Goal: Information Seeking & Learning: Learn about a topic

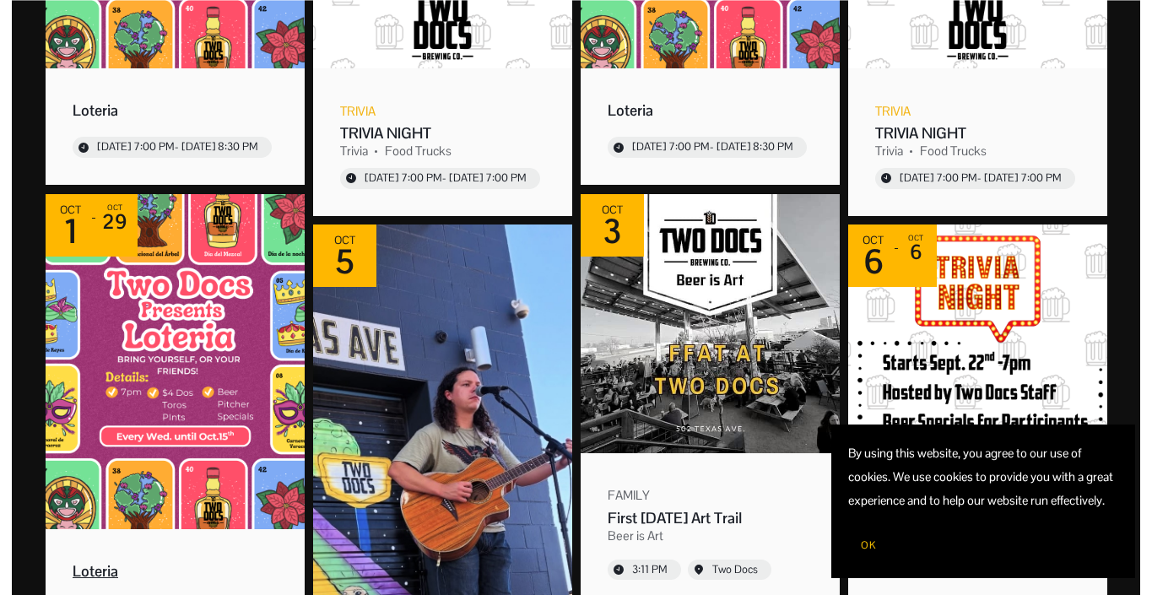
scroll to position [642, 0]
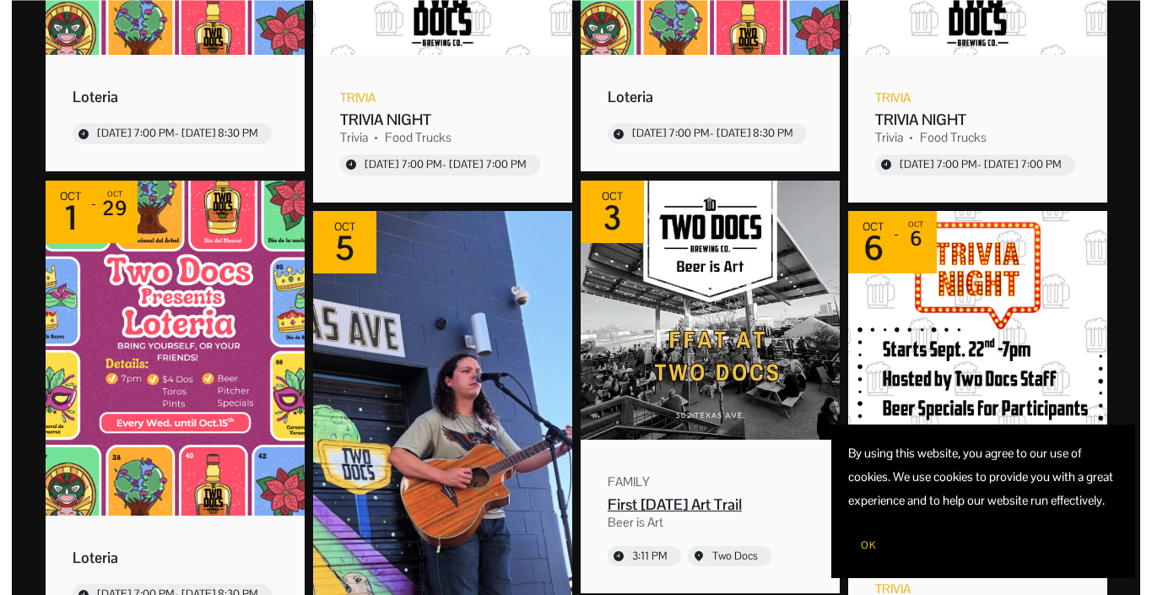
click at [718, 346] on img "Event: First Friday Art Trail" at bounding box center [710, 310] width 259 height 259
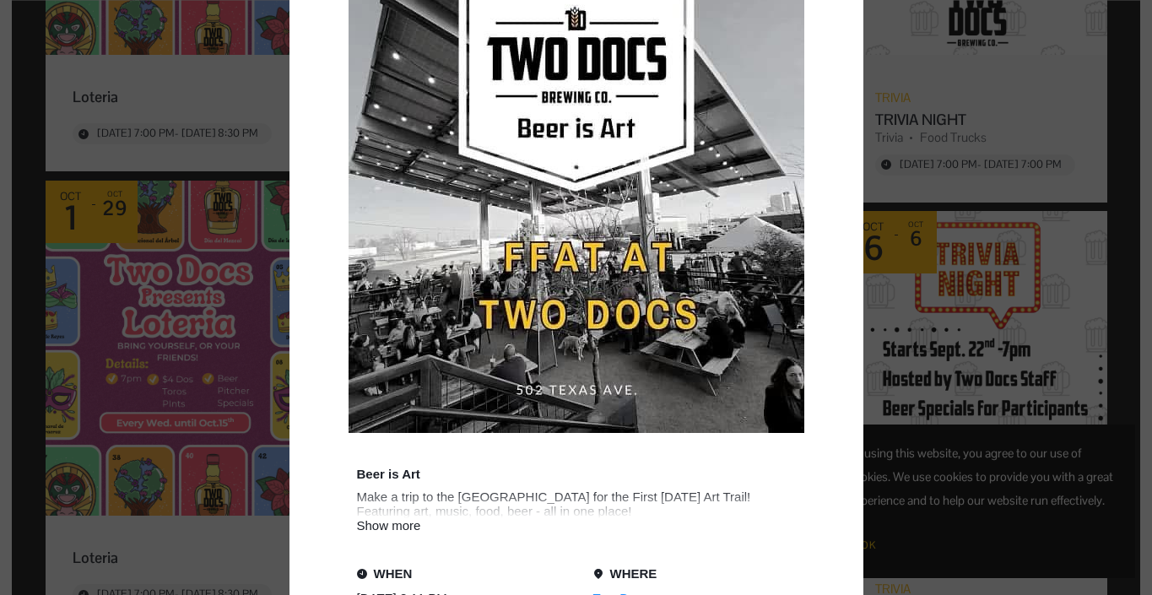
scroll to position [403, 0]
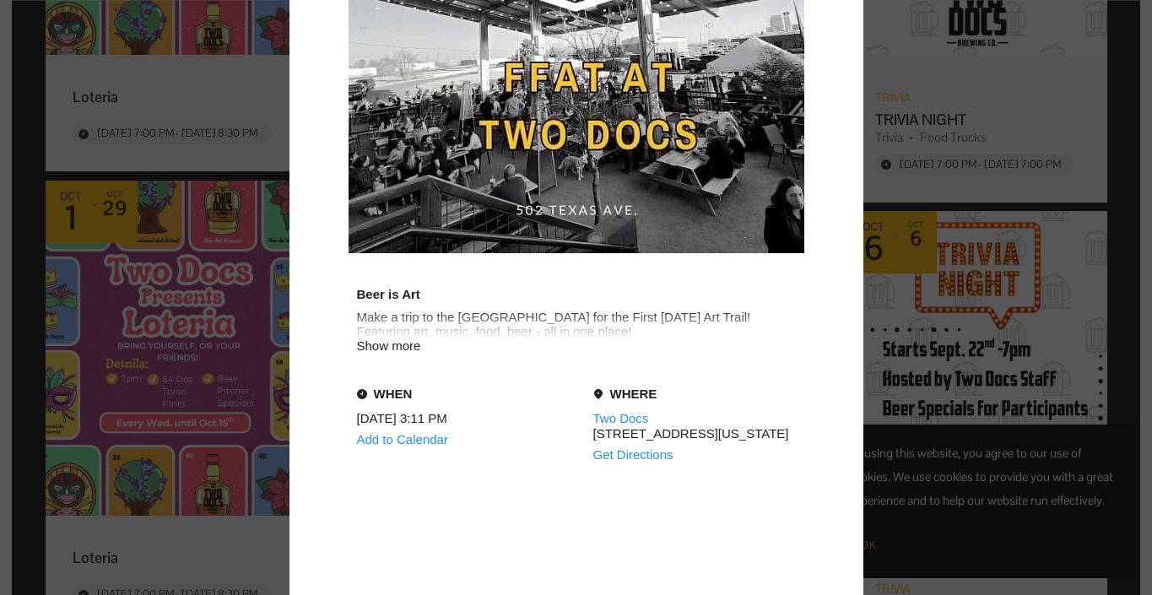
click at [397, 346] on div "Show more" at bounding box center [576, 346] width 439 height 14
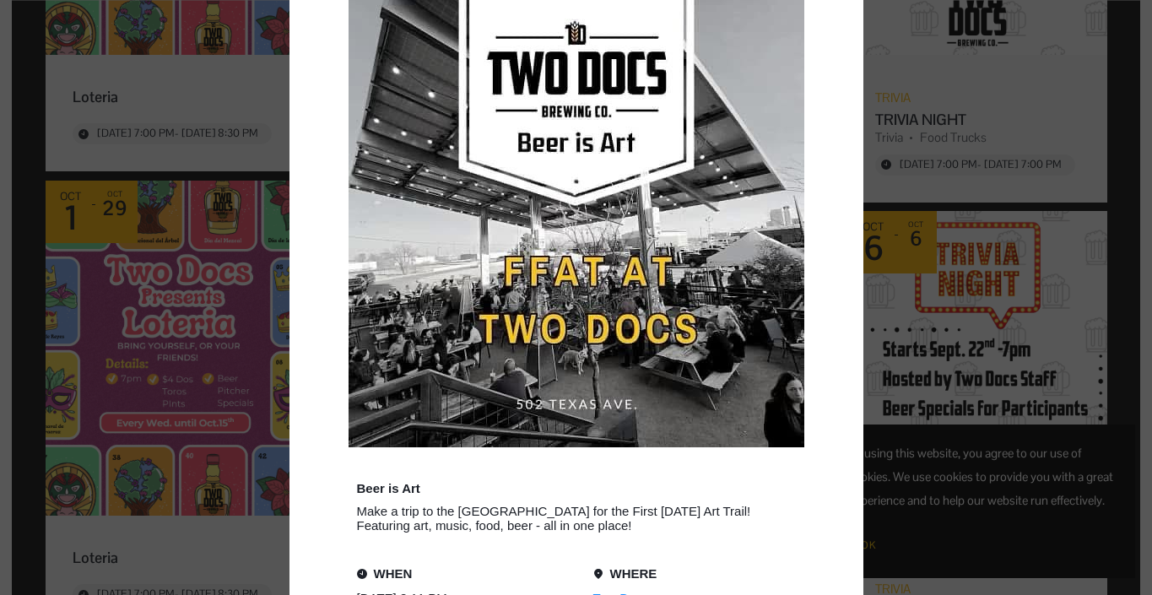
scroll to position [211, 0]
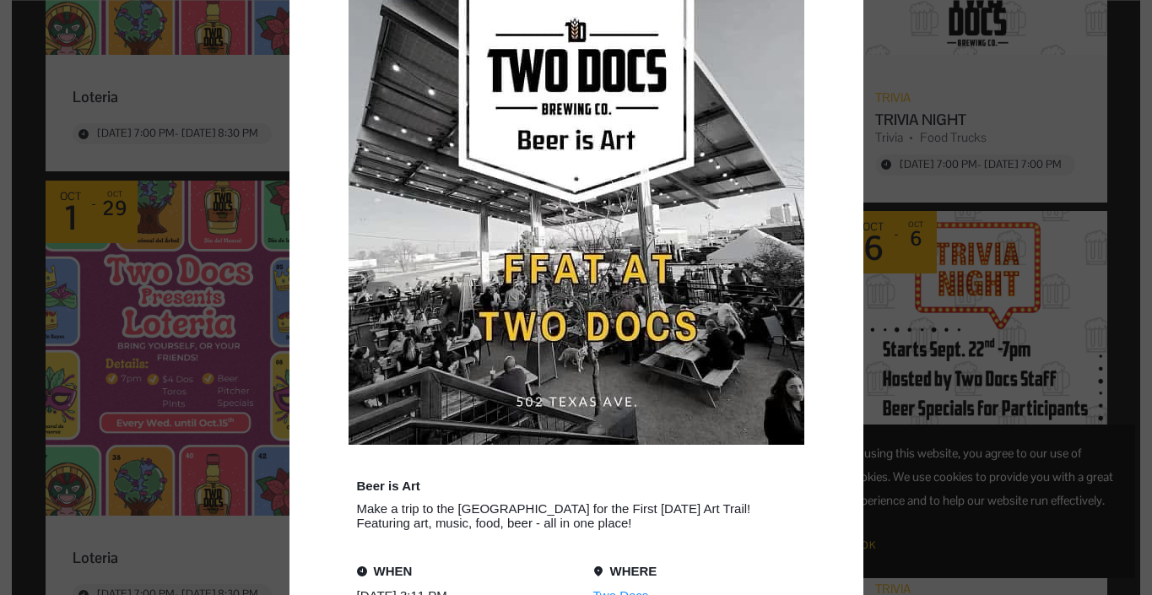
click at [916, 319] on div "Event details popup" at bounding box center [576, 297] width 1152 height 595
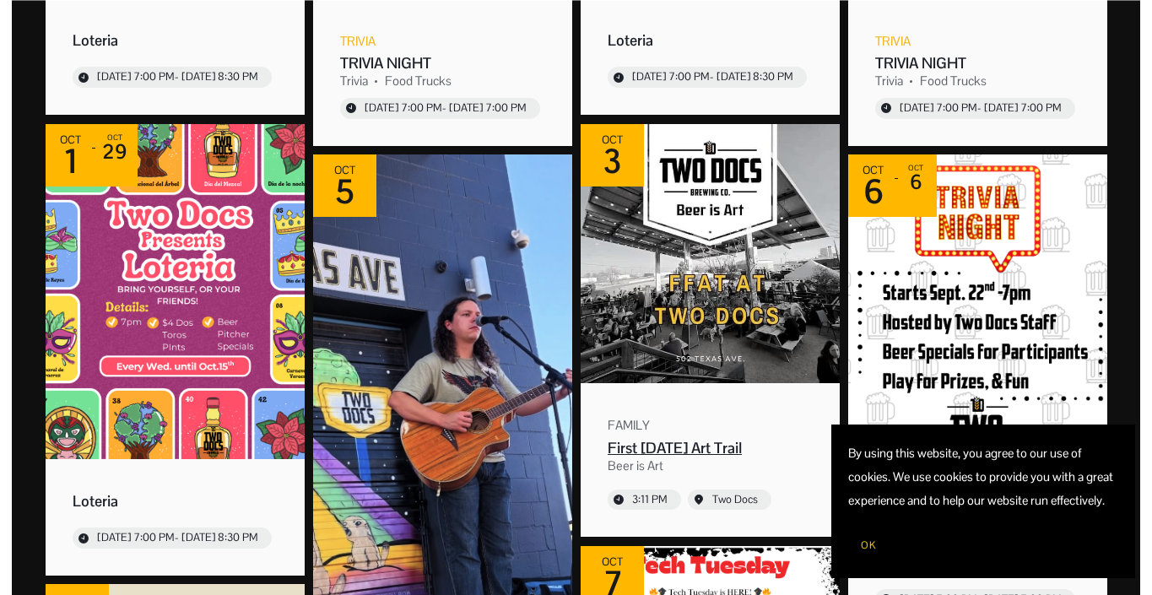
scroll to position [711, 0]
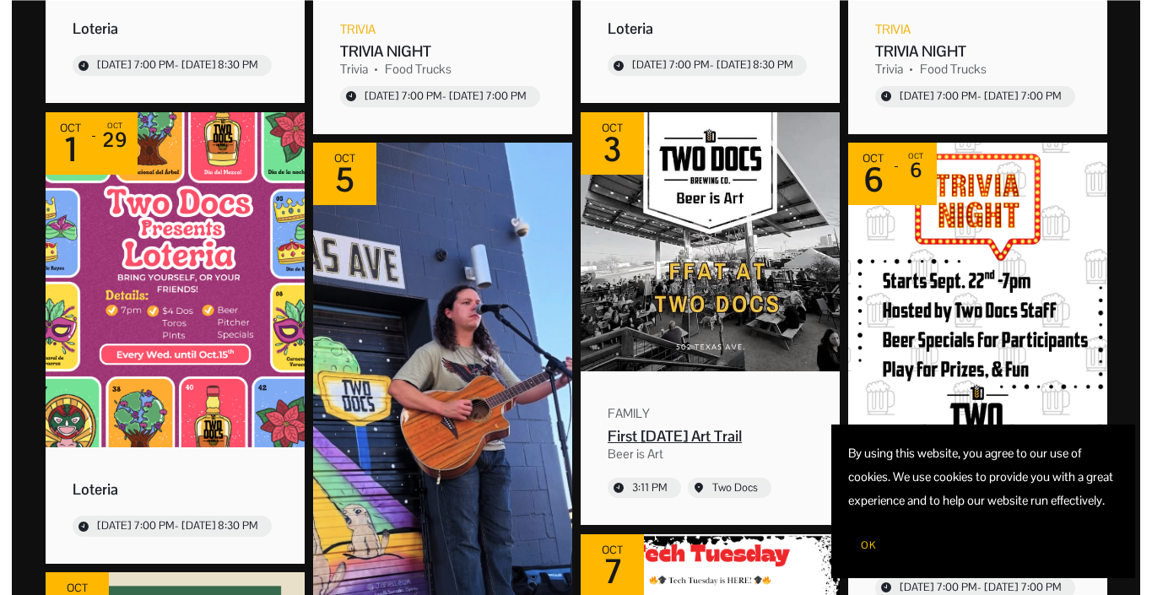
click at [733, 488] on div "Two Docs" at bounding box center [736, 487] width 46 height 14
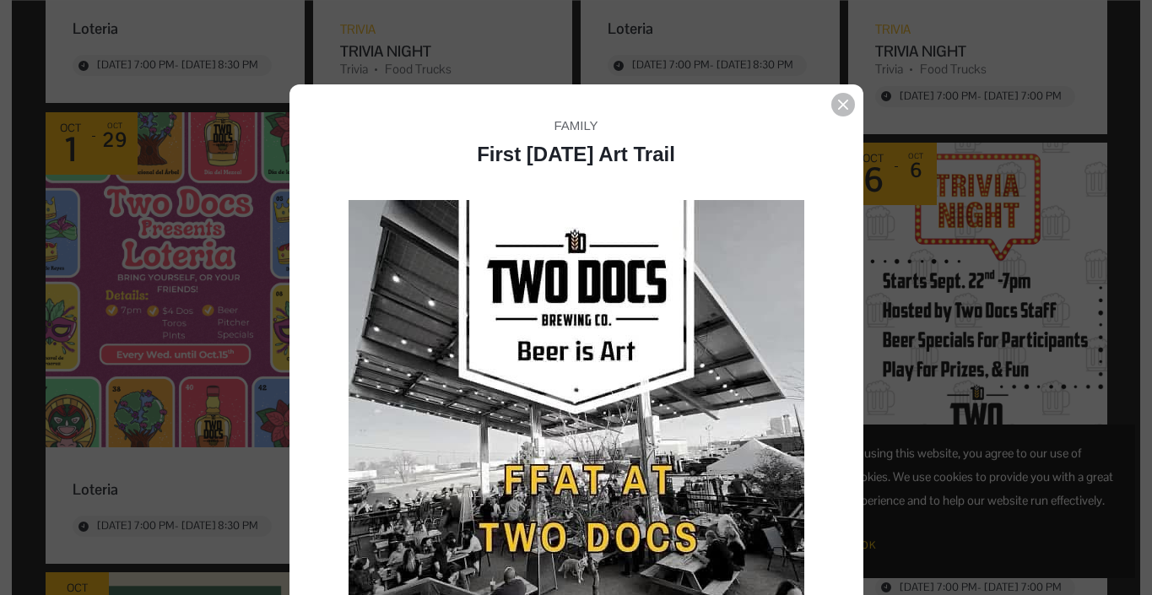
click at [845, 100] on icon "Event details popup" at bounding box center [842, 105] width 10 height 10
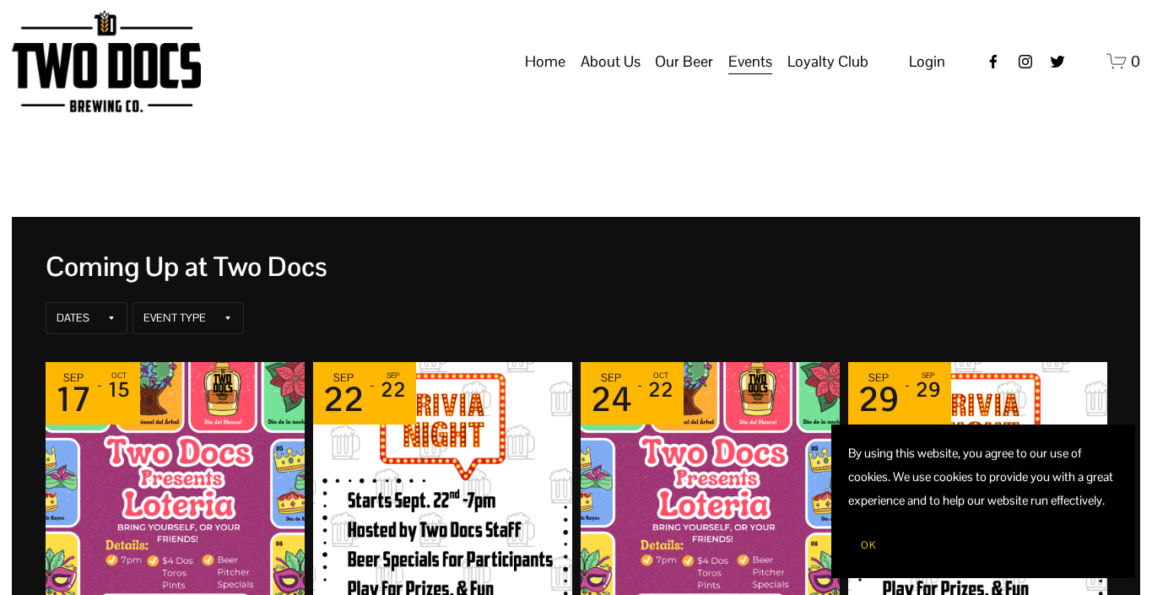
click at [554, 78] on link "Home" at bounding box center [545, 62] width 41 height 32
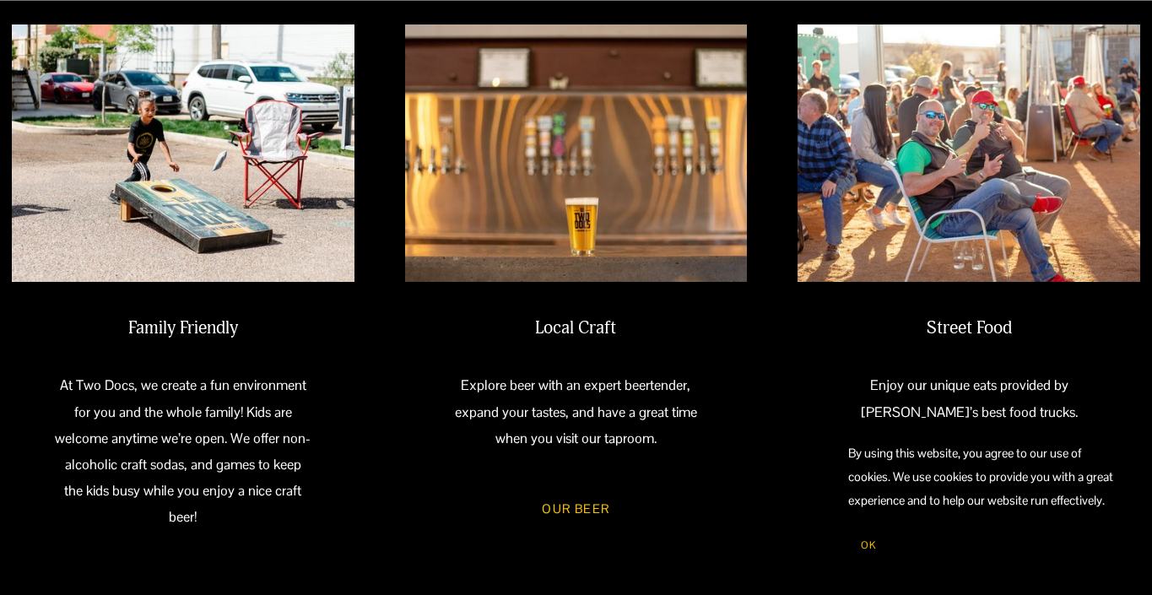
scroll to position [805, 0]
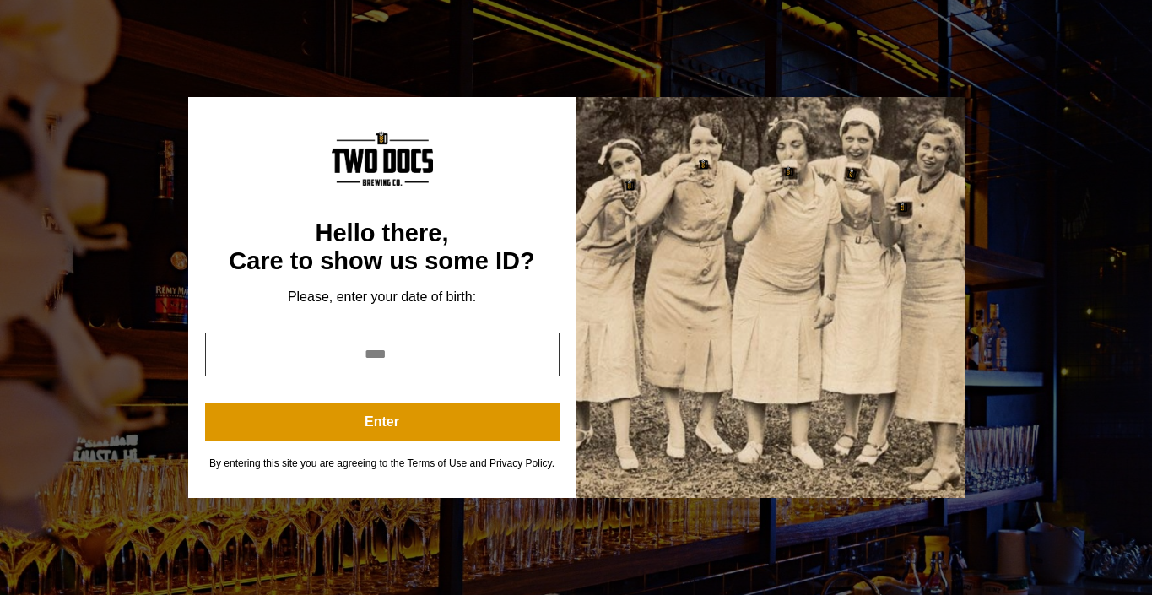
click at [393, 363] on input "year" at bounding box center [382, 355] width 355 height 44
type input "****"
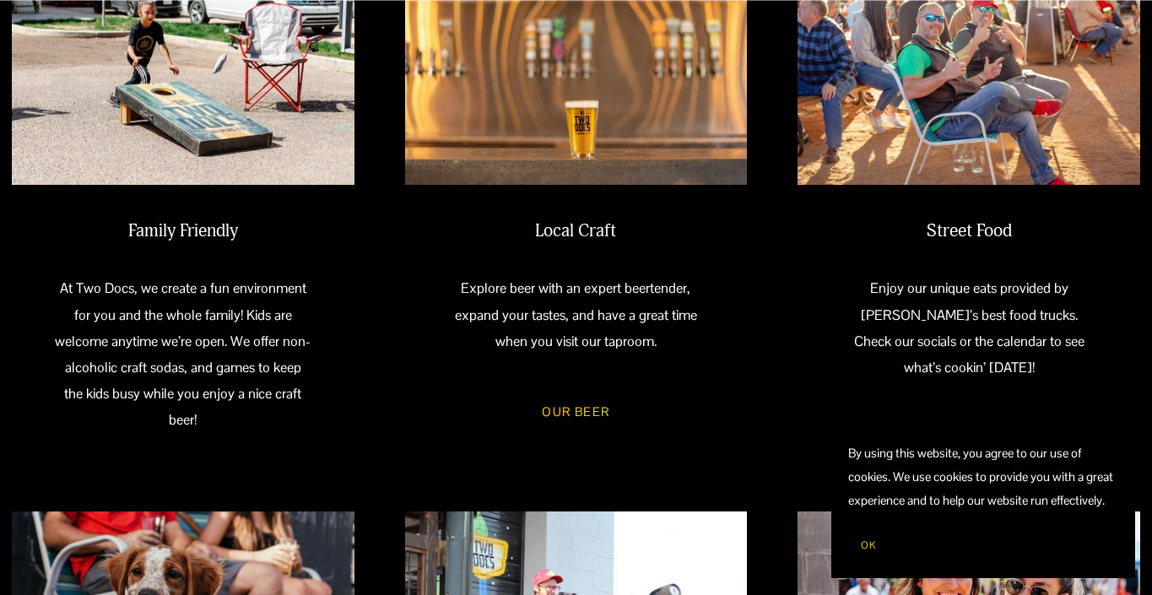
scroll to position [799, 0]
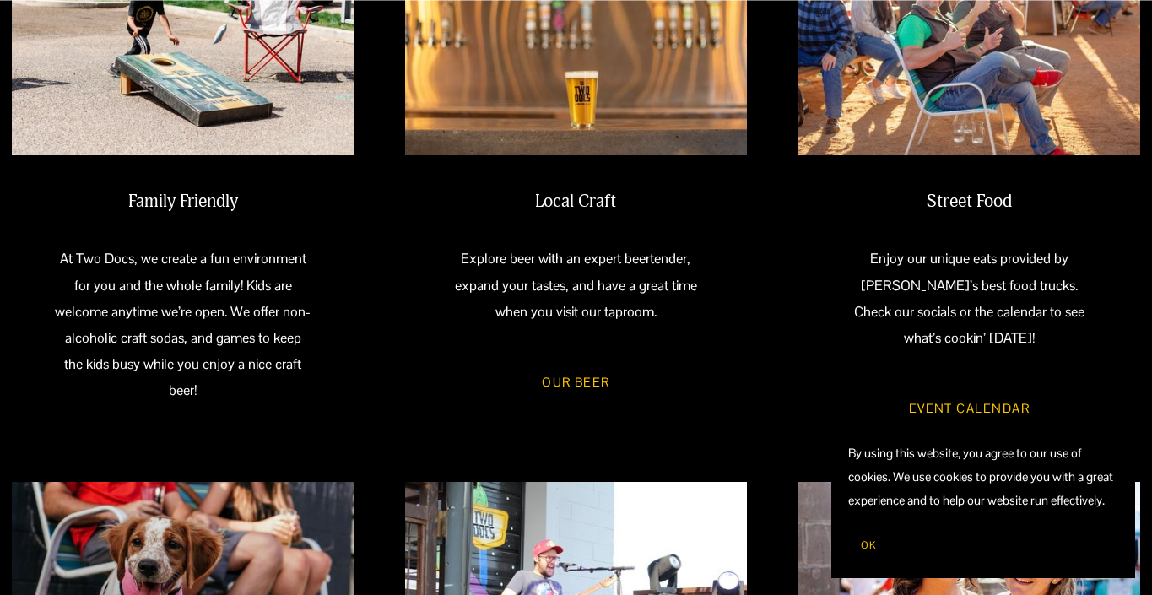
click at [954, 418] on link "Event Calendar" at bounding box center [969, 408] width 171 height 46
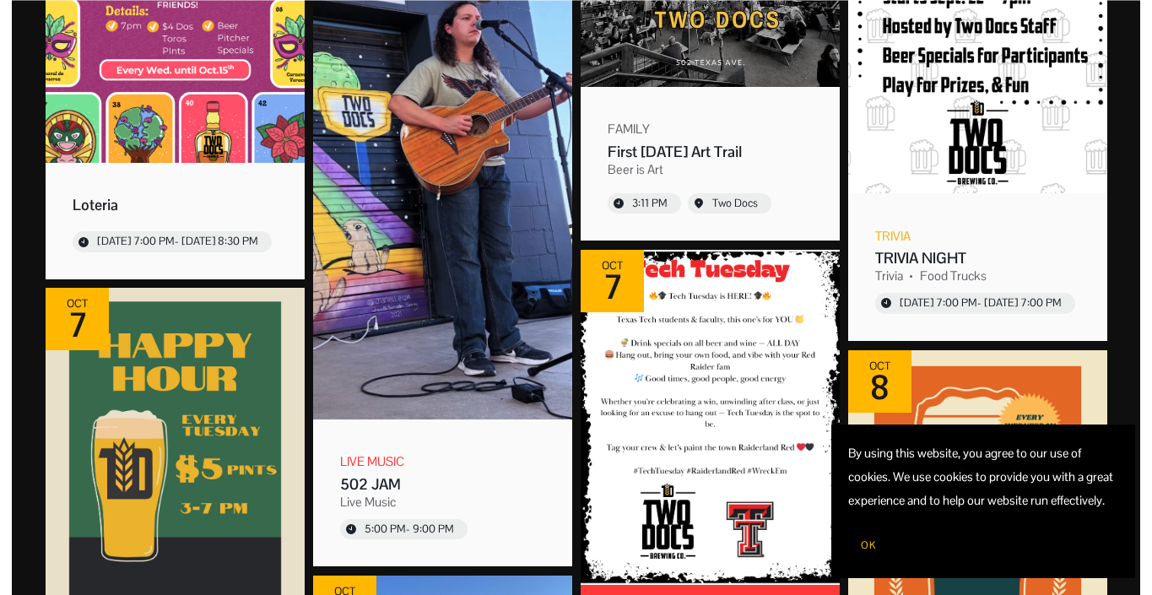
scroll to position [1077, 0]
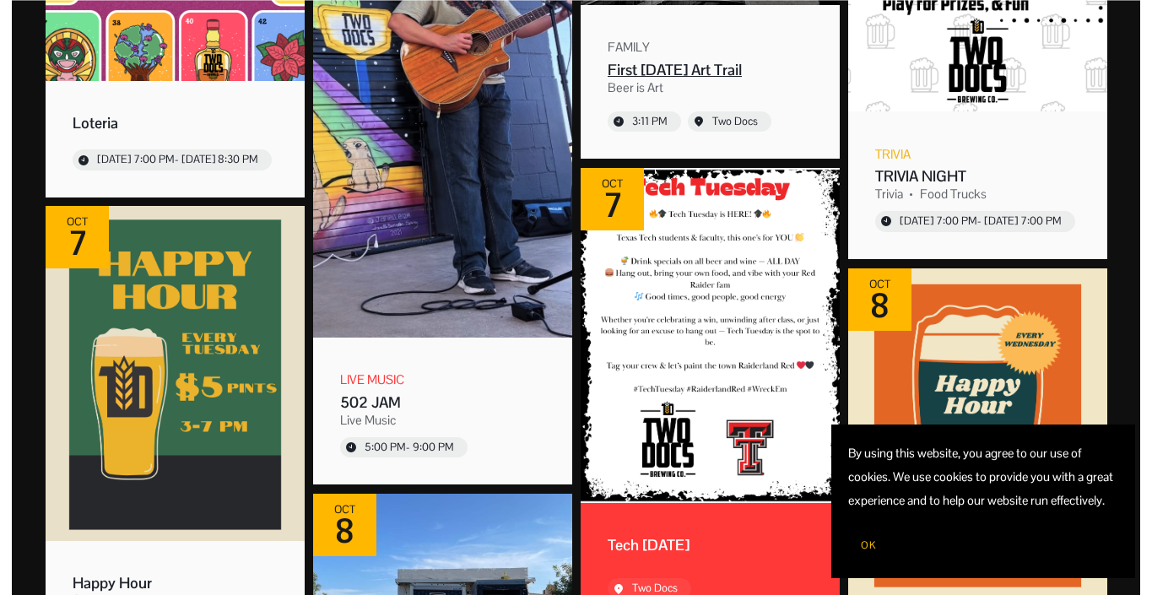
click at [674, 53] on div "Family First Friday Art Trail Beer is Art 3:11 PM Two Docs" at bounding box center [710, 83] width 205 height 95
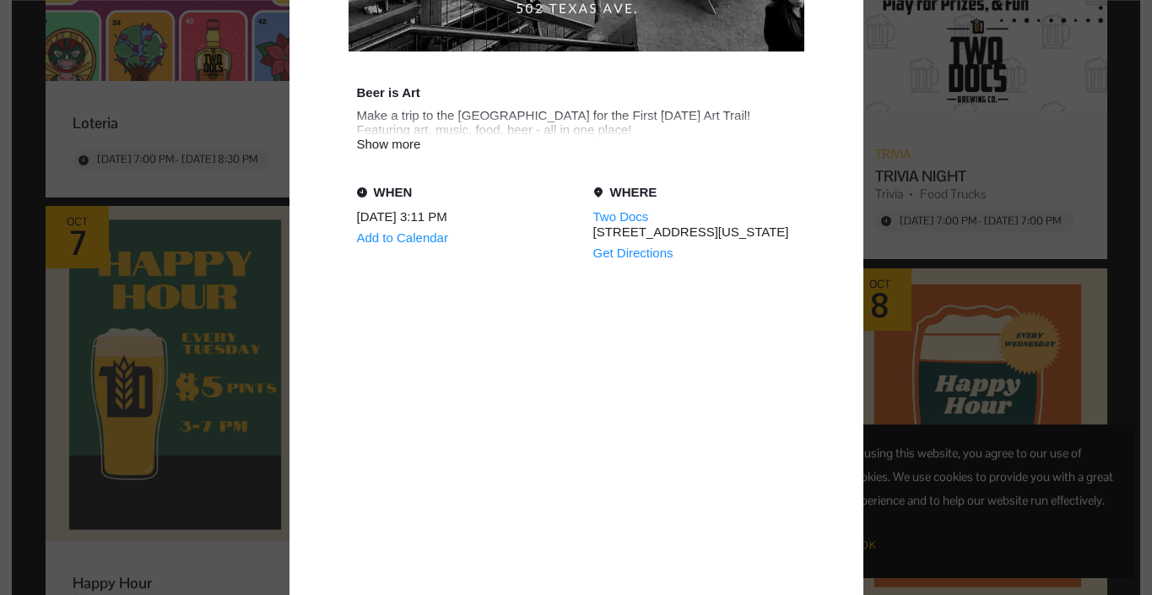
scroll to position [604, 0]
click at [406, 144] on div "Show more" at bounding box center [576, 145] width 439 height 14
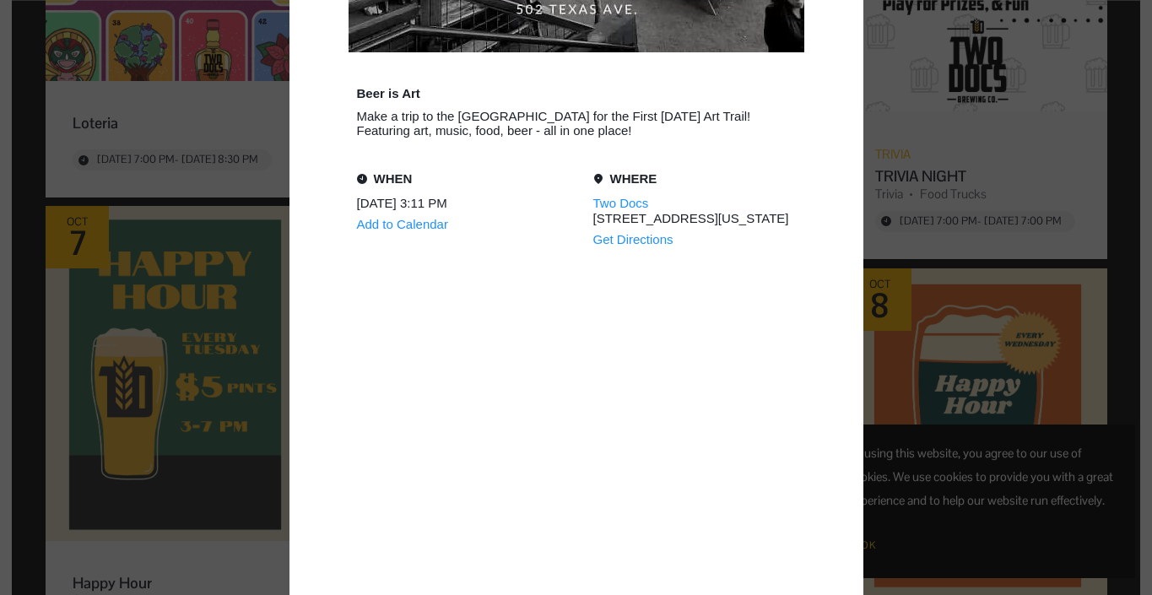
scroll to position [875, 0]
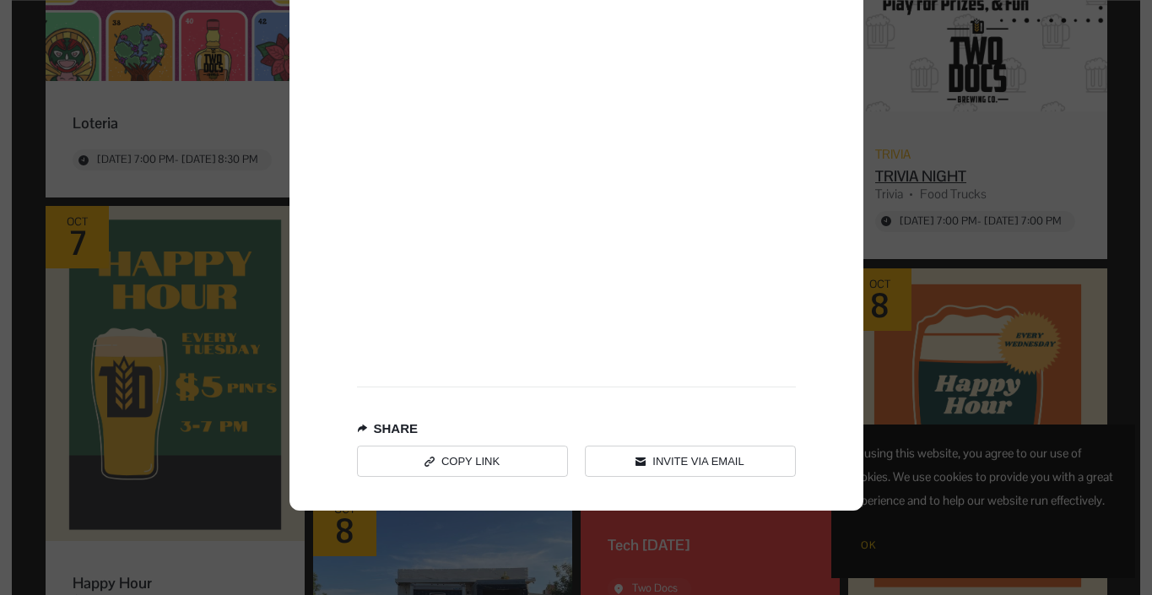
click at [984, 174] on div "Event details popup" at bounding box center [576, 297] width 1152 height 595
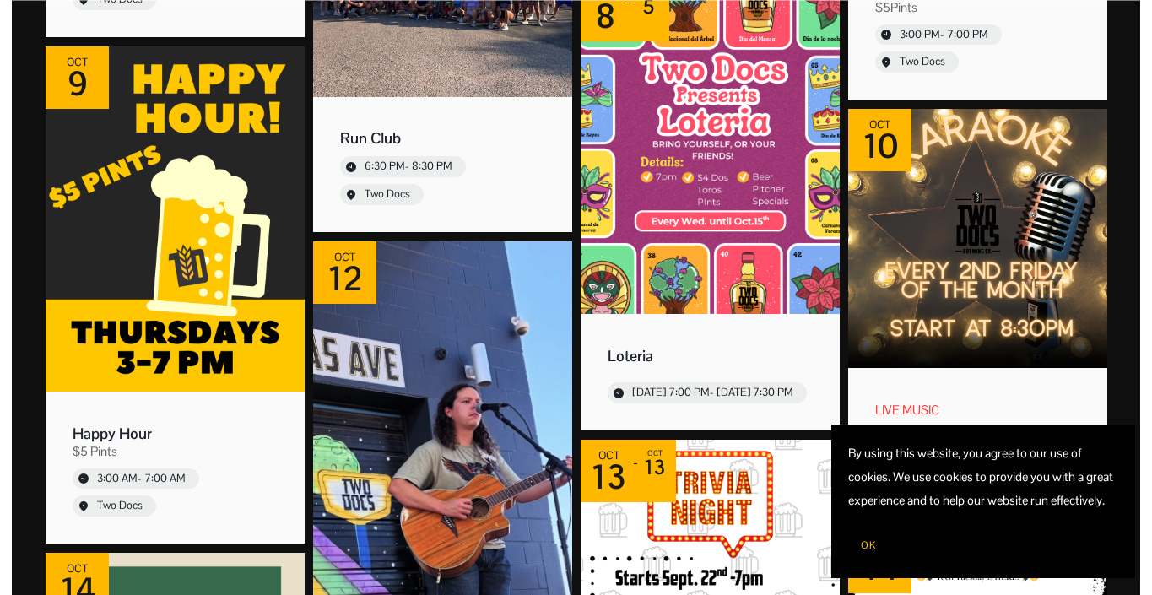
scroll to position [1736, 0]
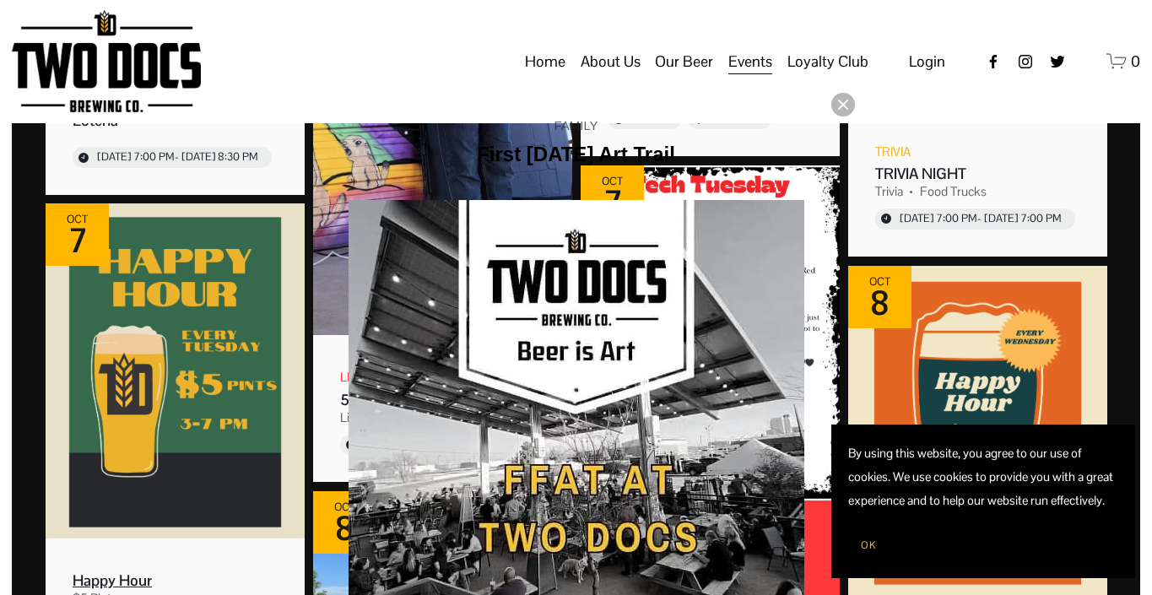
scroll to position [1077, 0]
